Goal: Browse casually

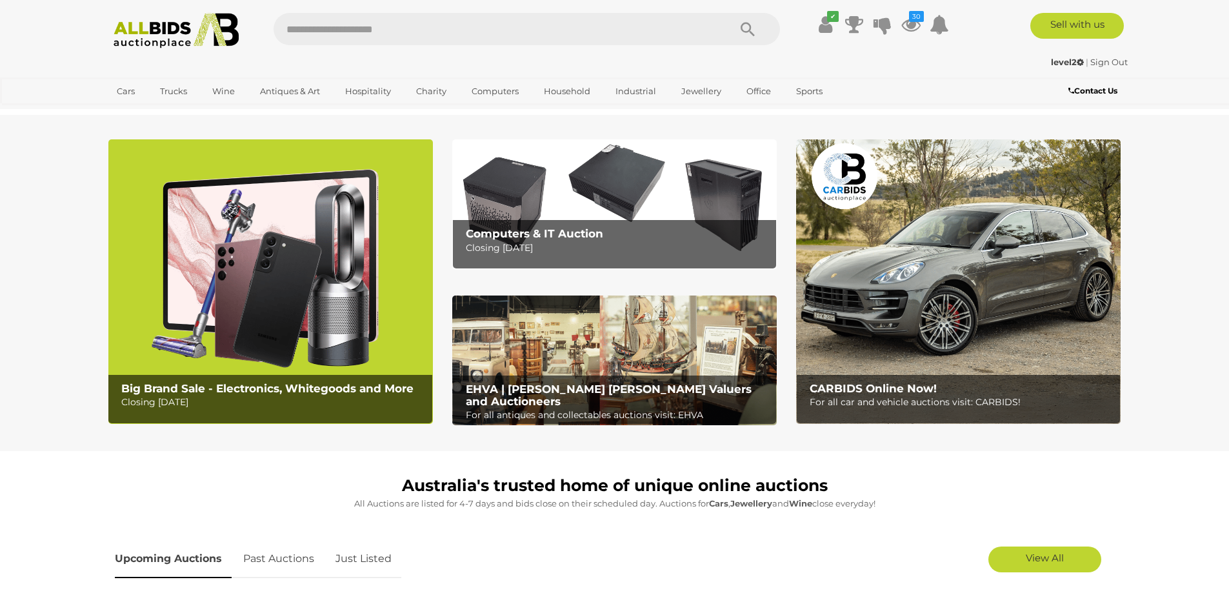
click at [179, 25] on img at bounding box center [176, 30] width 140 height 35
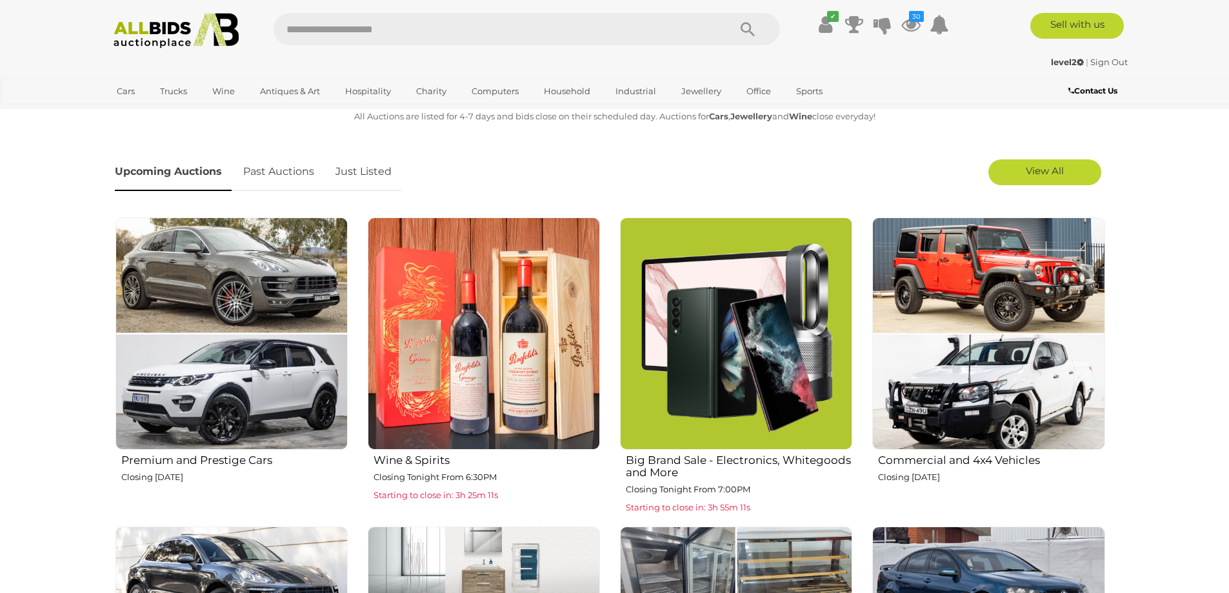
click at [379, 182] on link "Just Listed" at bounding box center [363, 172] width 75 height 38
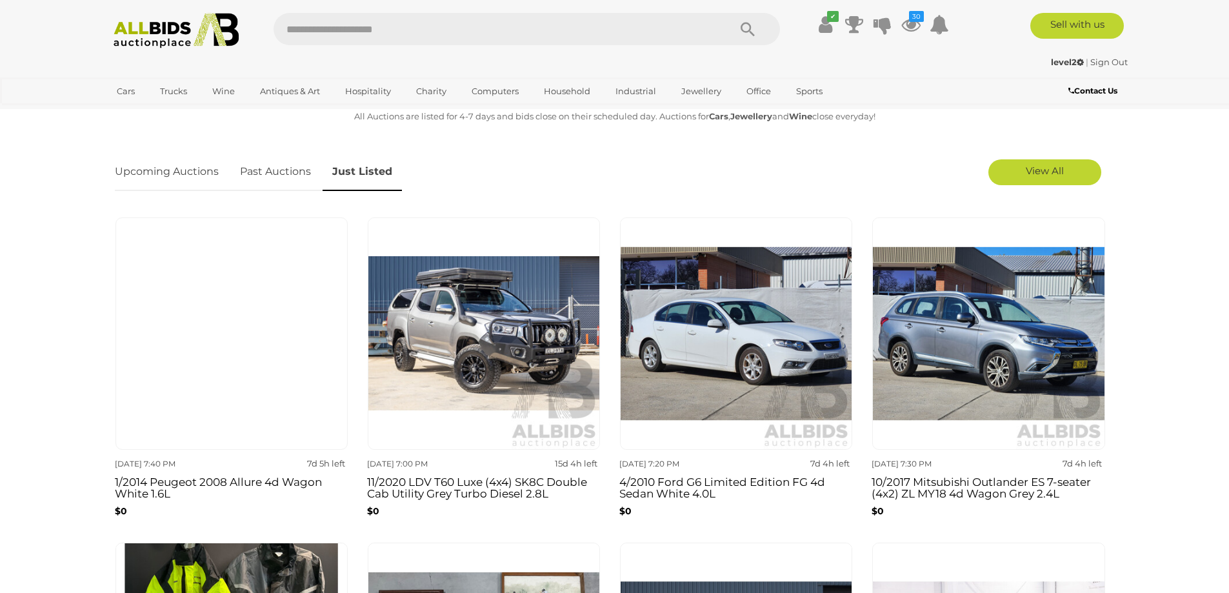
scroll to position [774, 0]
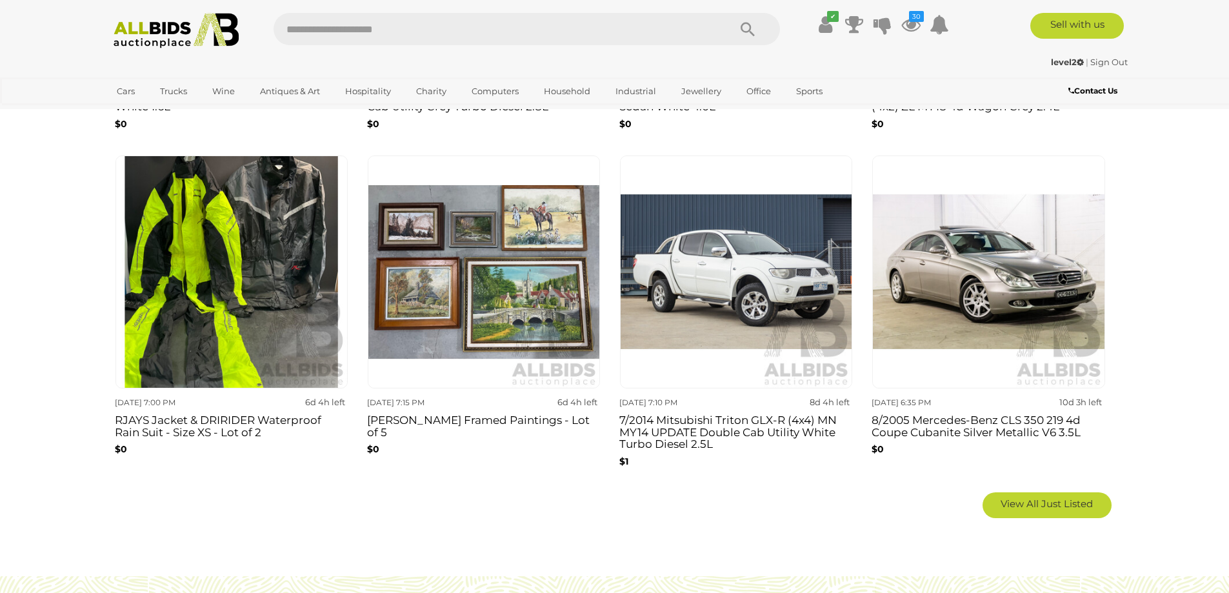
click at [18, 394] on section "Australia's trusted home of unique online auctions All Auctions are listed for …" at bounding box center [614, 120] width 1229 height 887
click at [206, 41] on img at bounding box center [176, 30] width 140 height 35
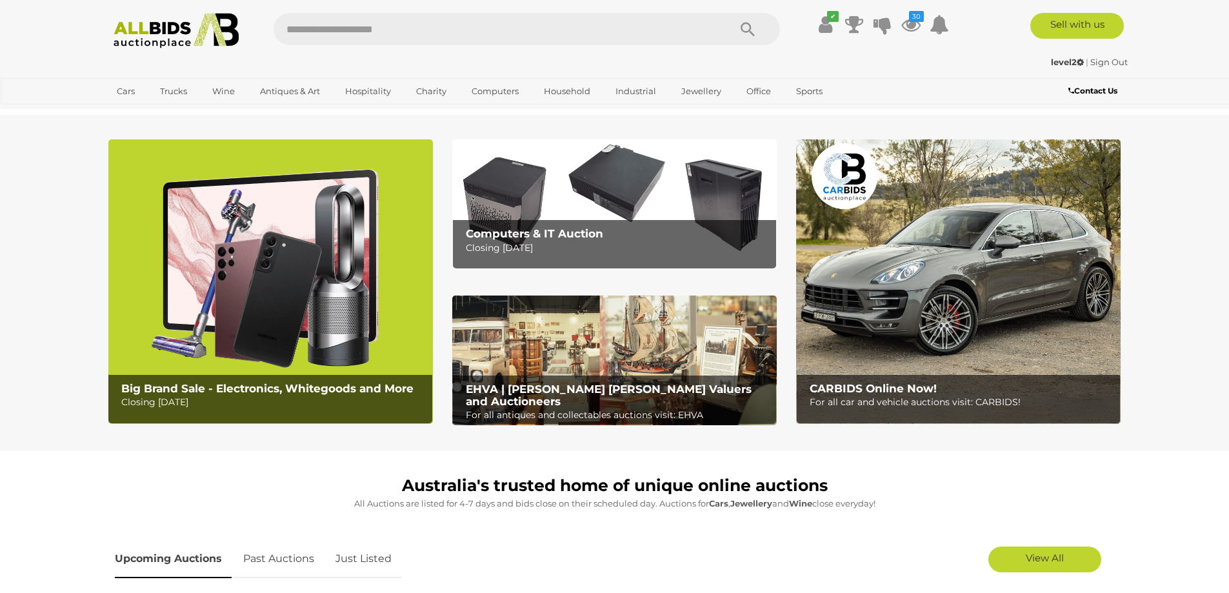
scroll to position [387, 0]
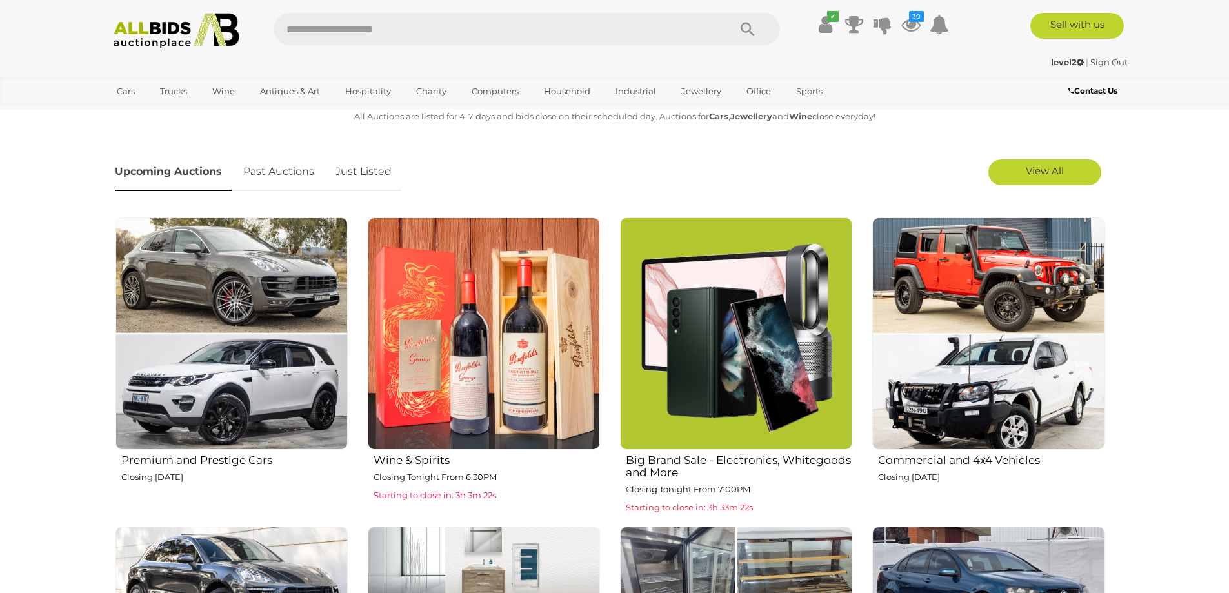
click at [217, 38] on img at bounding box center [176, 30] width 140 height 35
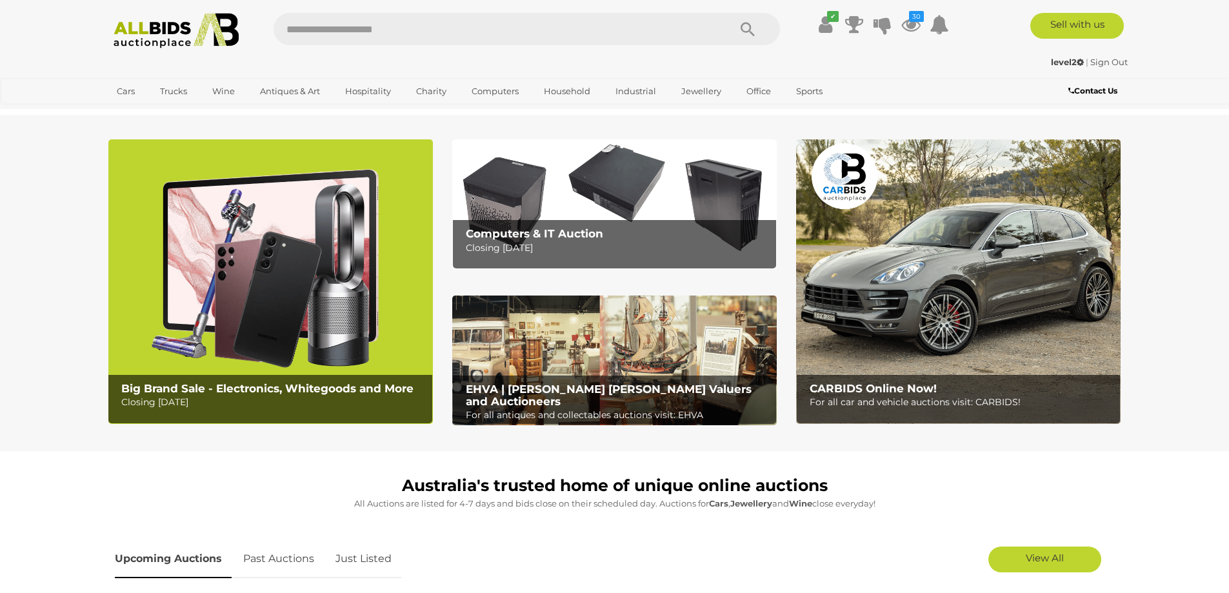
scroll to position [387, 0]
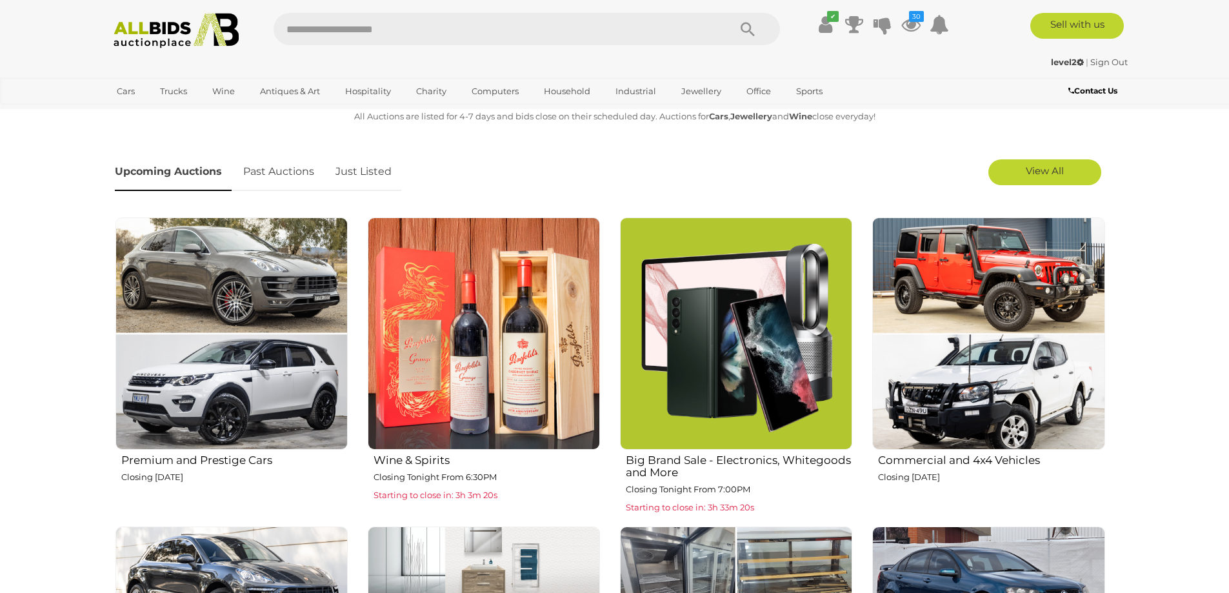
click at [389, 174] on link "Just Listed" at bounding box center [363, 172] width 75 height 38
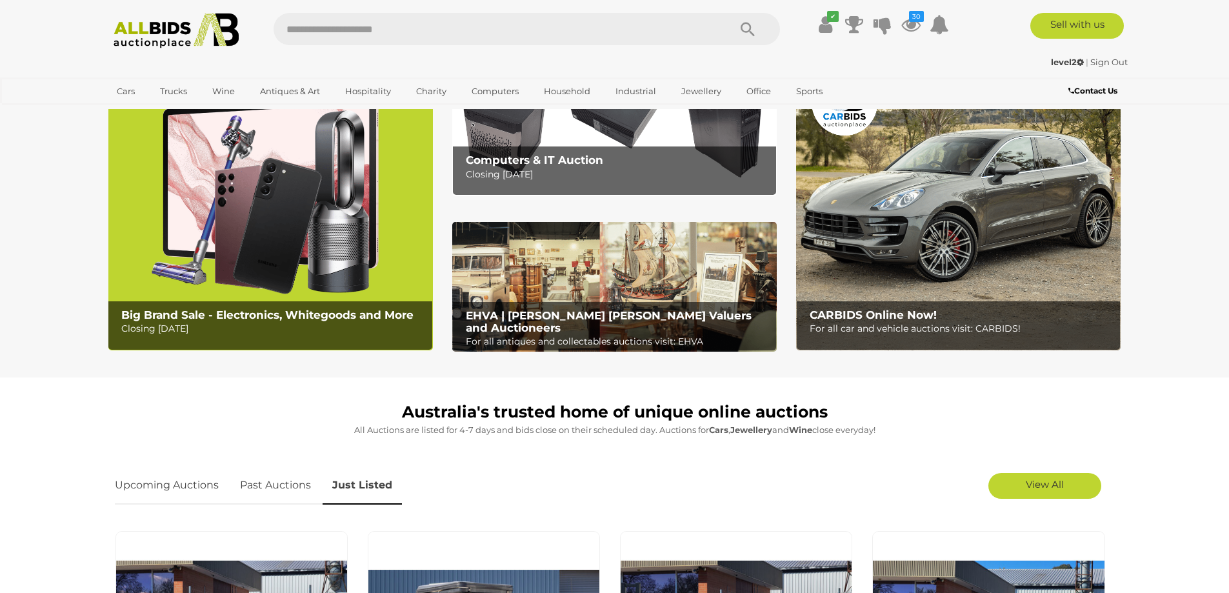
scroll to position [0, 0]
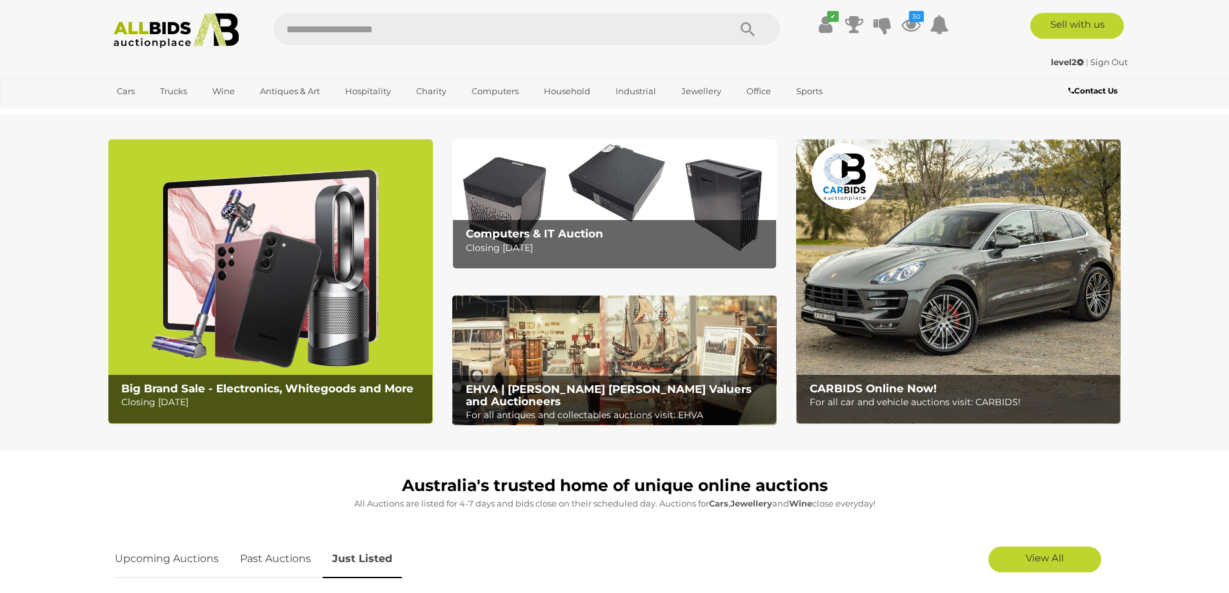
click at [160, 28] on img at bounding box center [176, 30] width 140 height 35
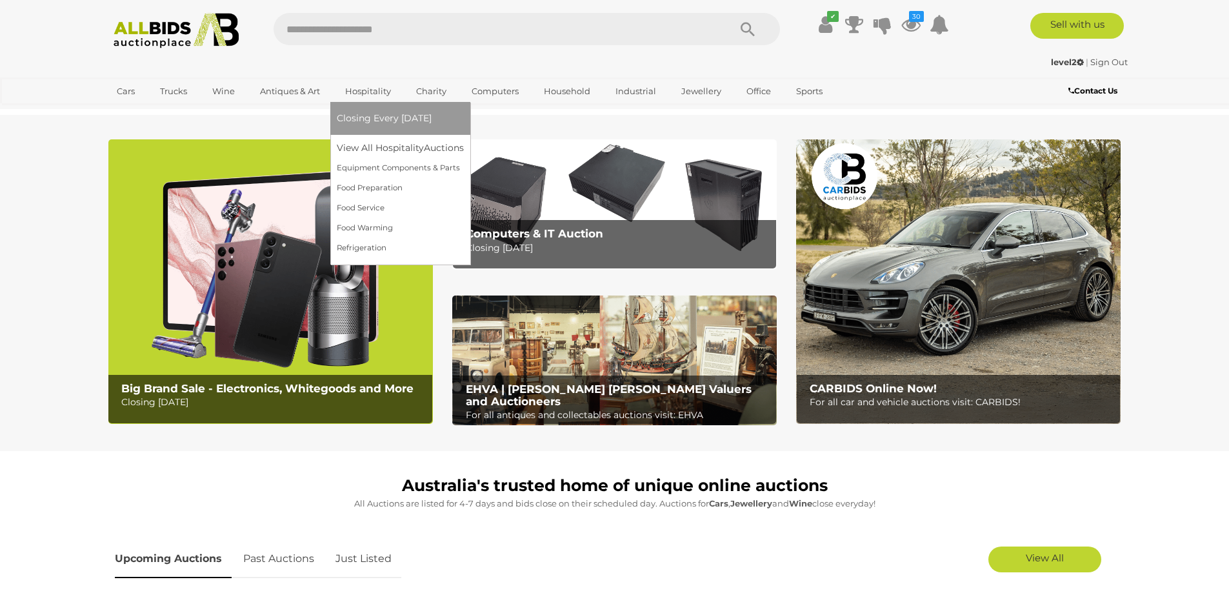
scroll to position [387, 0]
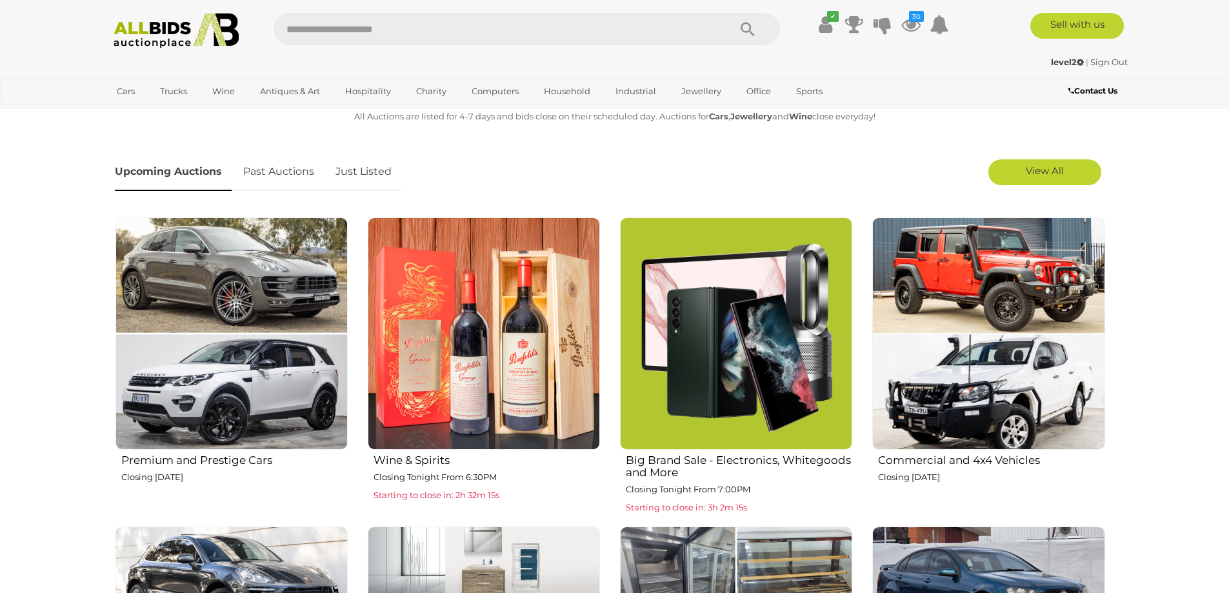
click at [348, 165] on link "Just Listed" at bounding box center [363, 172] width 75 height 38
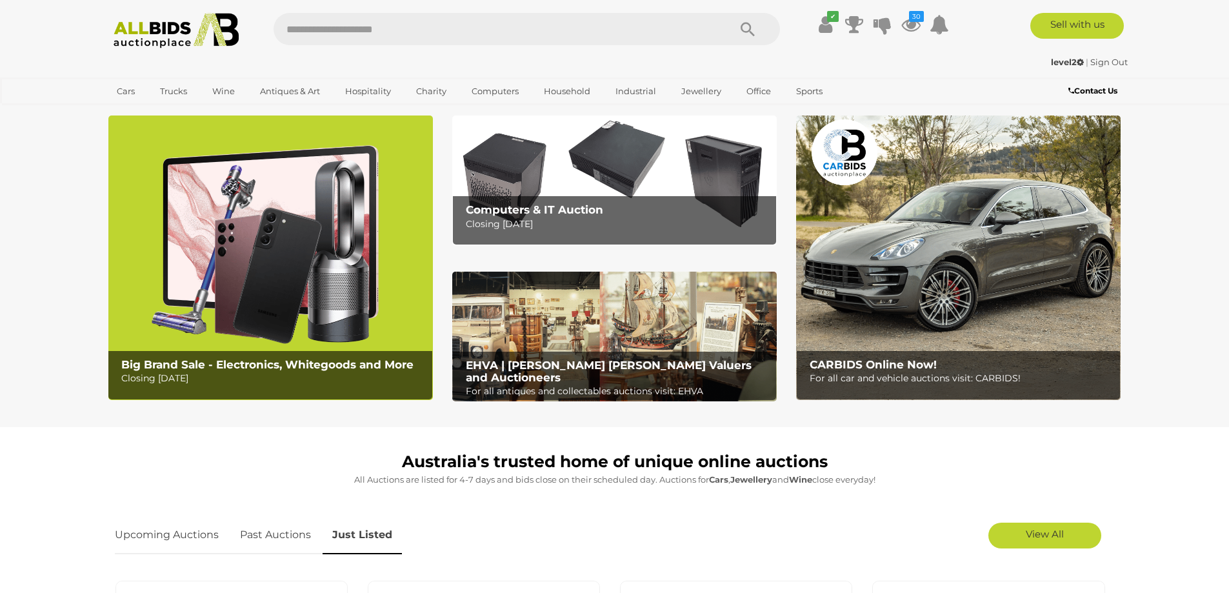
scroll to position [0, 0]
